Goal: Navigation & Orientation: Go to known website

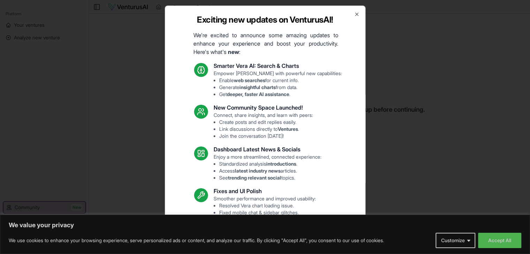
click at [305, 108] on h3 "New Community Space Launched!" at bounding box center [263, 107] width 99 height 8
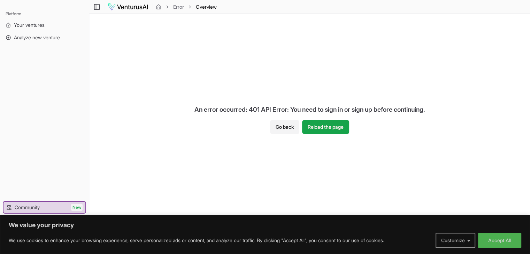
click at [464, 241] on button "Customize" at bounding box center [456, 240] width 40 height 15
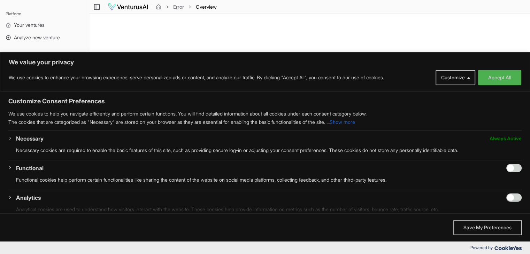
click at [511, 167] on input "Enable Functional" at bounding box center [513, 168] width 15 height 8
checkbox input "true"
click at [509, 195] on input "Enable Analytics" at bounding box center [513, 198] width 15 height 8
checkbox input "true"
click at [497, 78] on button "Accept All" at bounding box center [499, 77] width 43 height 15
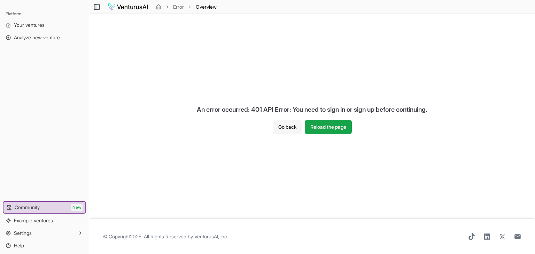
click at [290, 128] on button "Go back" at bounding box center [287, 127] width 29 height 14
